Goal: Navigation & Orientation: Find specific page/section

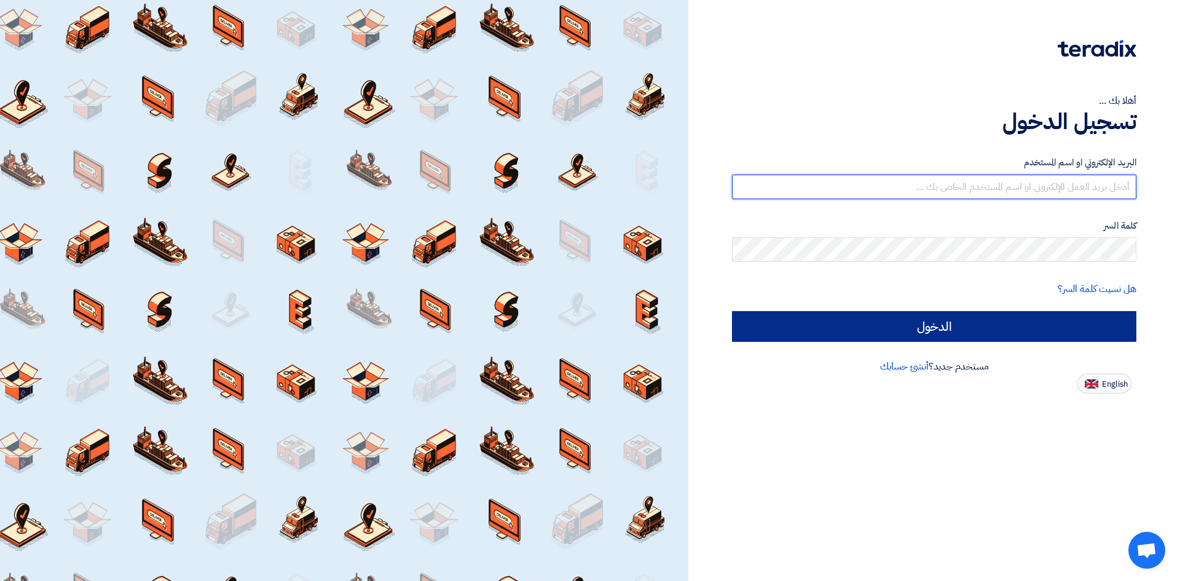
type input "[EMAIL_ADDRESS][DOMAIN_NAME]"
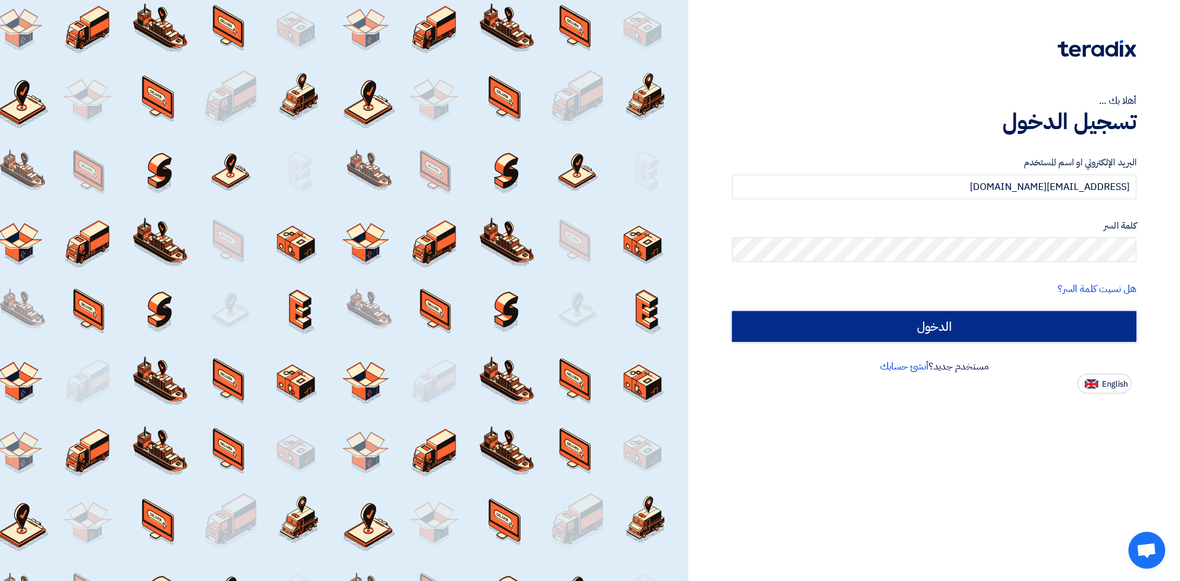
click at [925, 323] on input "الدخول" at bounding box center [934, 326] width 405 height 31
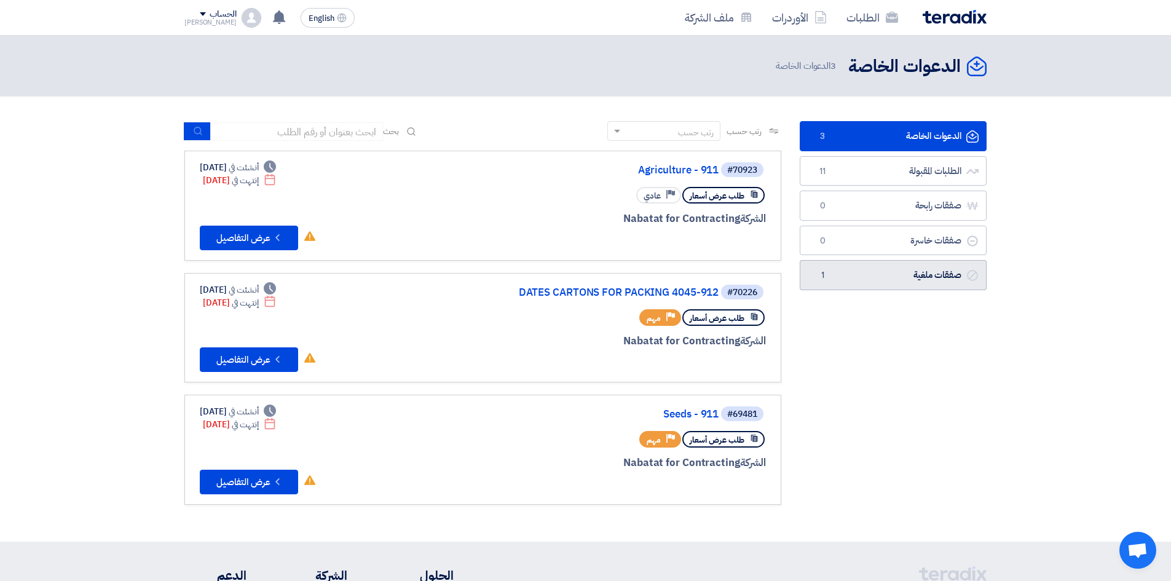
click at [881, 281] on link "صفقات ملغية صفقات ملغية 1" at bounding box center [893, 275] width 187 height 30
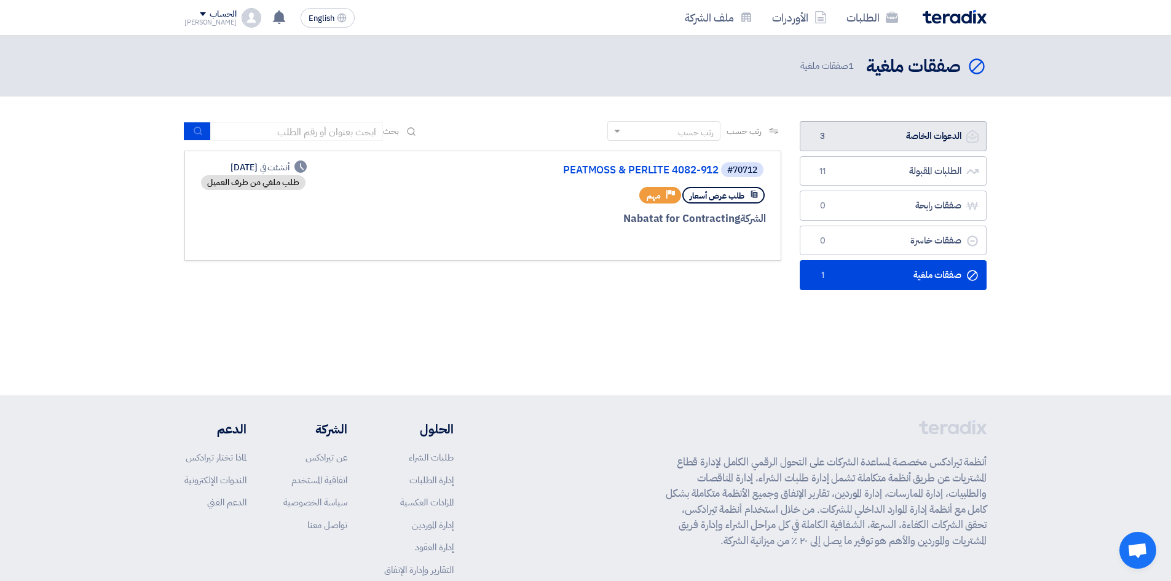
click at [842, 149] on link "الدعوات الخاصة الدعوات الخاصة 3" at bounding box center [893, 136] width 187 height 30
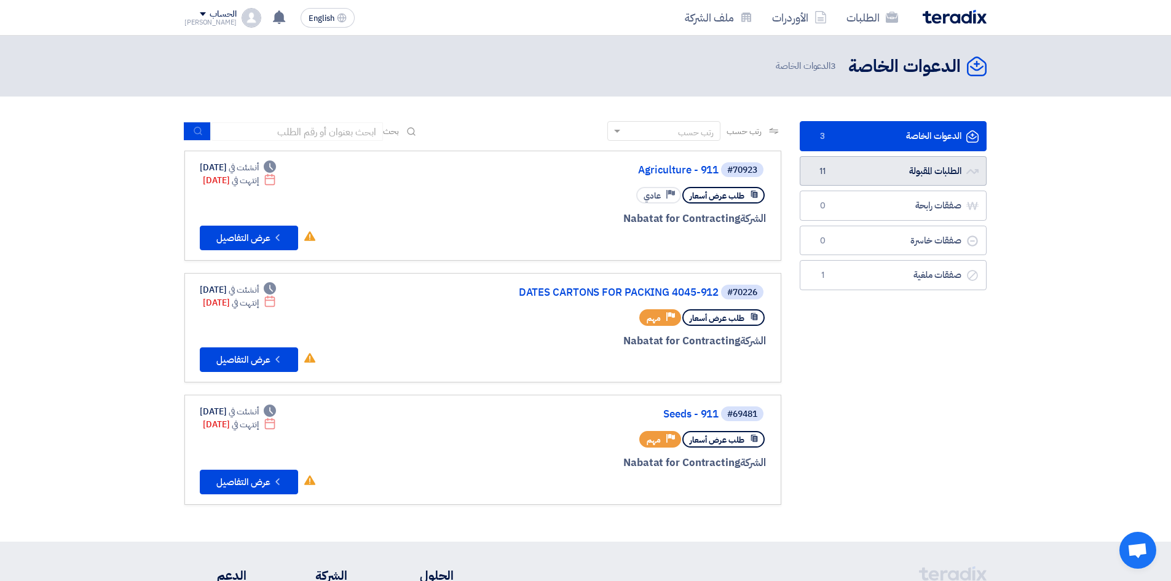
click at [874, 173] on link "الطلبات المقبولة الطلبات المقبولة 11" at bounding box center [893, 171] width 187 height 30
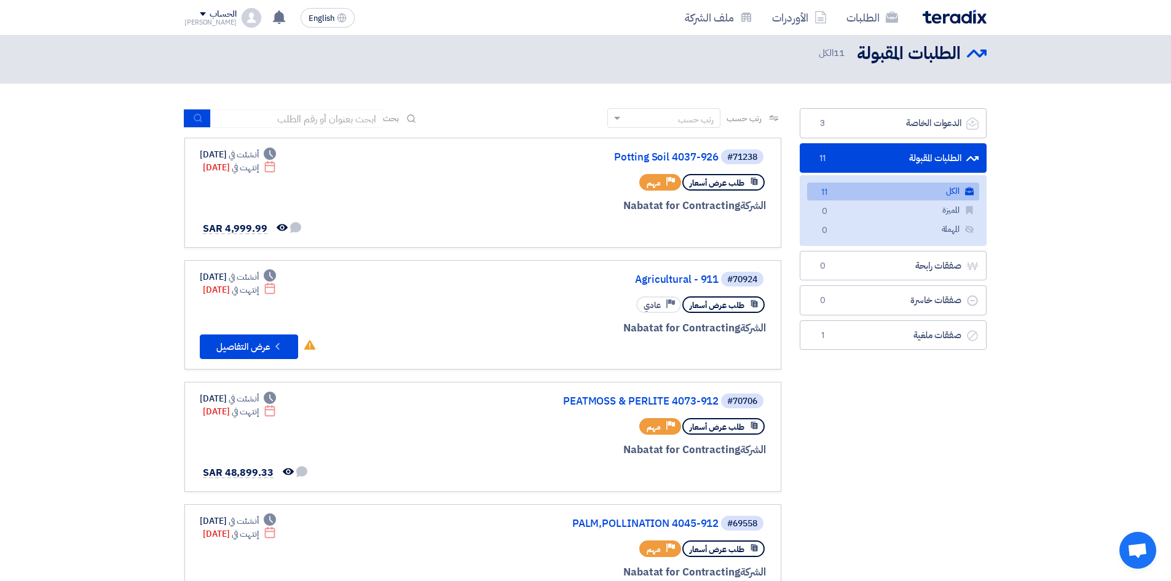
scroll to position [15, 0]
